Goal: Navigation & Orientation: Find specific page/section

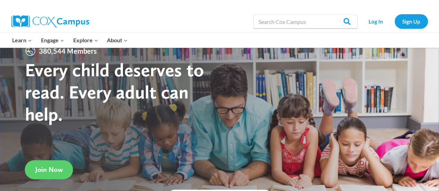
scroll to position [45, 0]
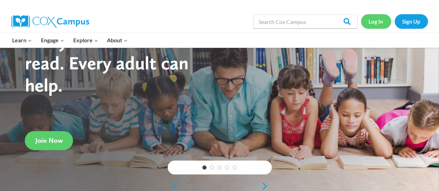
click at [378, 21] on link "Log In" at bounding box center [376, 21] width 30 height 14
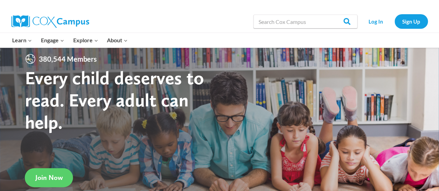
scroll to position [0, 0]
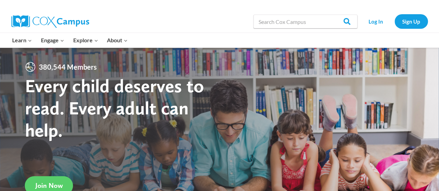
click at [118, 9] on div at bounding box center [115, 5] width 208 height 10
click at [68, 20] on img at bounding box center [50, 21] width 78 height 13
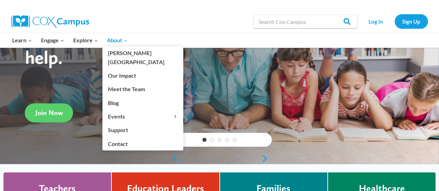
scroll to position [81, 0]
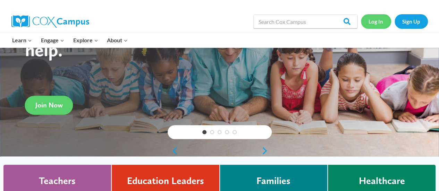
click at [377, 18] on link "Log In" at bounding box center [376, 21] width 30 height 14
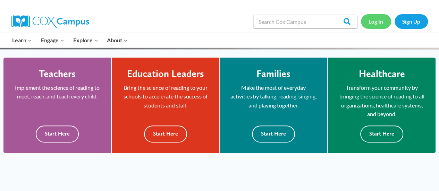
scroll to position [201, 0]
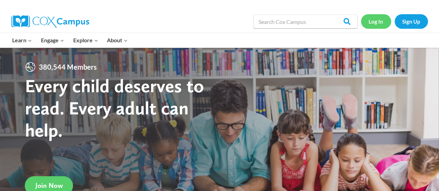
click at [370, 22] on link "Log In" at bounding box center [376, 21] width 30 height 14
click at [379, 20] on link "Log In" at bounding box center [376, 21] width 30 height 14
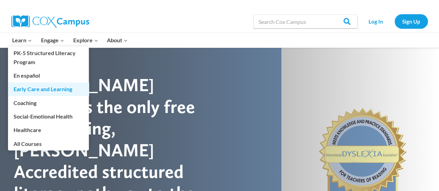
click at [33, 87] on link "Early Care and Learning" at bounding box center [48, 89] width 81 height 13
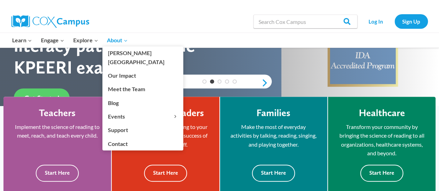
scroll to position [150, 0]
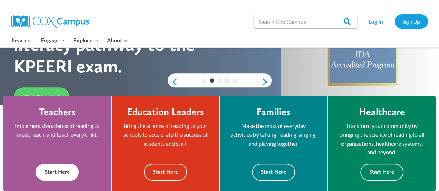
click at [57, 169] on button "Start Here" at bounding box center [57, 172] width 43 height 17
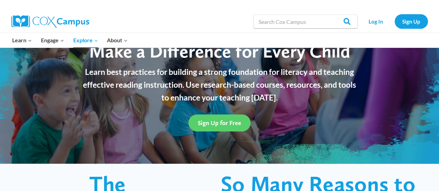
scroll to position [61, 0]
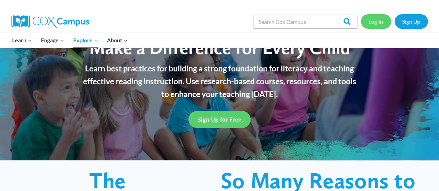
click at [378, 20] on link "Log In" at bounding box center [376, 21] width 30 height 14
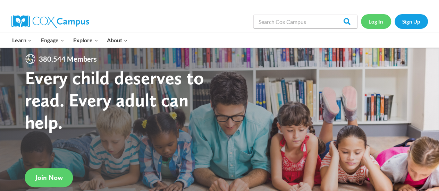
click at [376, 18] on link "Log In" at bounding box center [376, 21] width 30 height 14
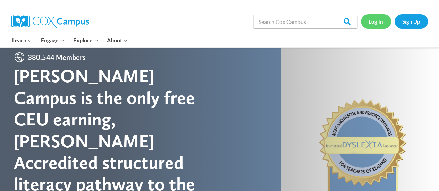
scroll to position [10, 0]
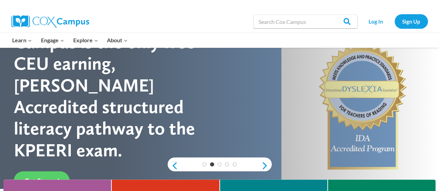
click at [232, 77] on div at bounding box center [219, 107] width 439 height 250
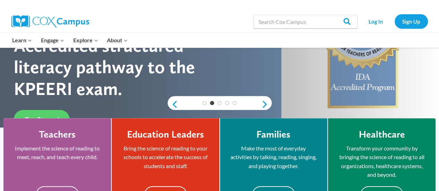
scroll to position [127, 0]
